Goal: Information Seeking & Learning: Learn about a topic

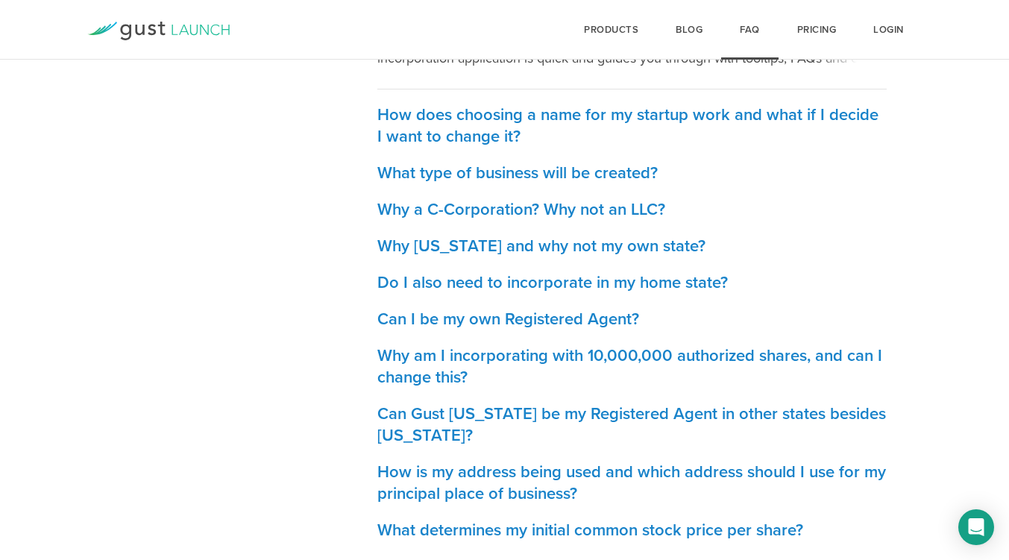
scroll to position [671, 0]
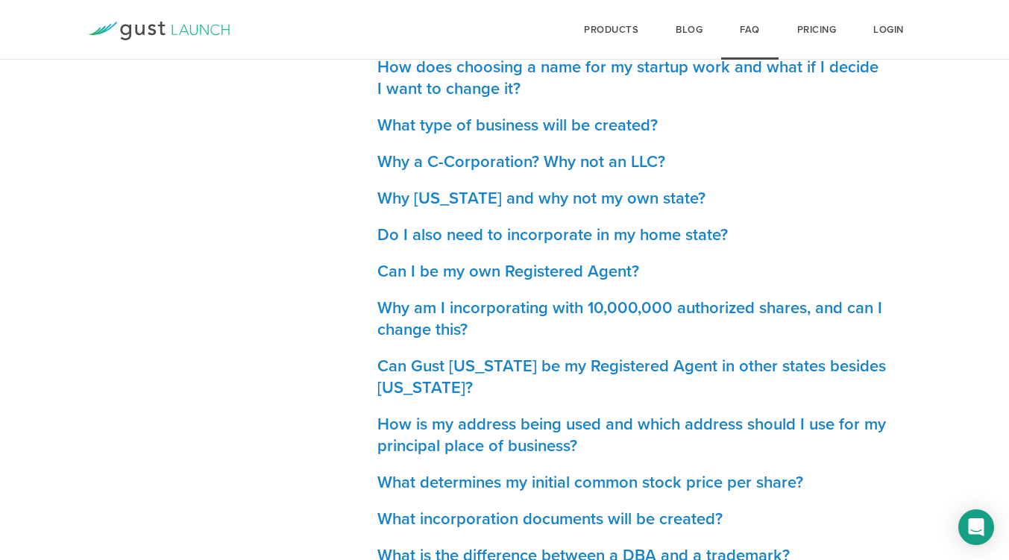
click at [565, 275] on h3 "Can I be my own Registered Agent?" at bounding box center [632, 272] width 510 height 22
